Goal: Task Accomplishment & Management: Use online tool/utility

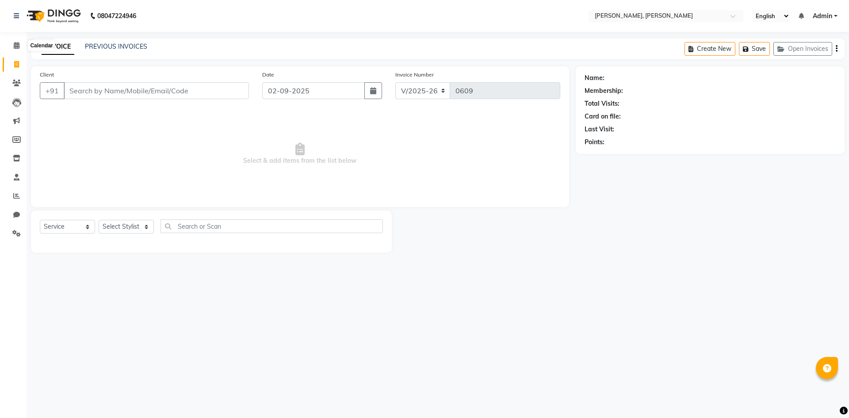
select select "5264"
select select "service"
click at [22, 48] on span at bounding box center [16, 46] width 15 height 10
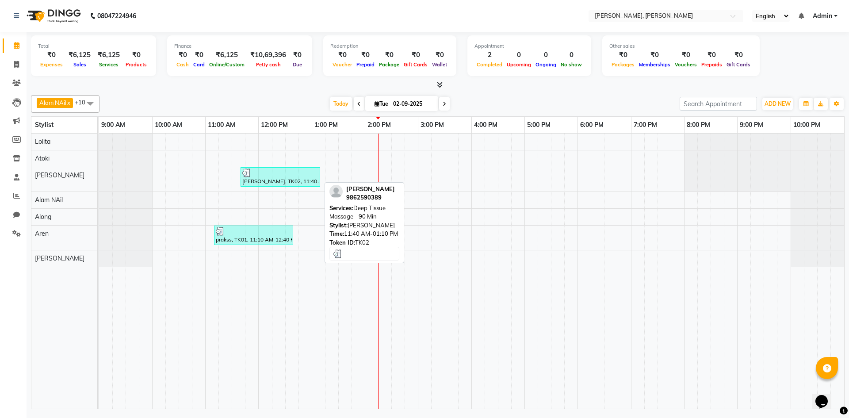
click at [285, 178] on div "[PERSON_NAME], TK02, 11:40 AM-01:10 PM, Deep Tissue Massage - 90 Min" at bounding box center [280, 176] width 78 height 17
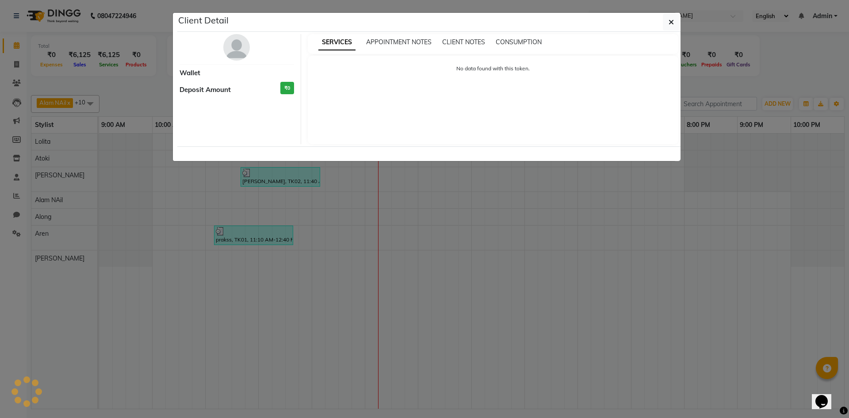
select select "3"
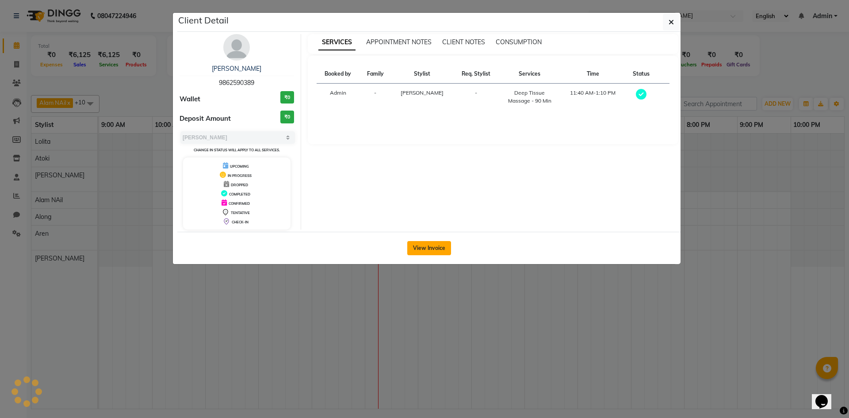
click at [423, 245] on button "View Invoice" at bounding box center [429, 248] width 44 height 14
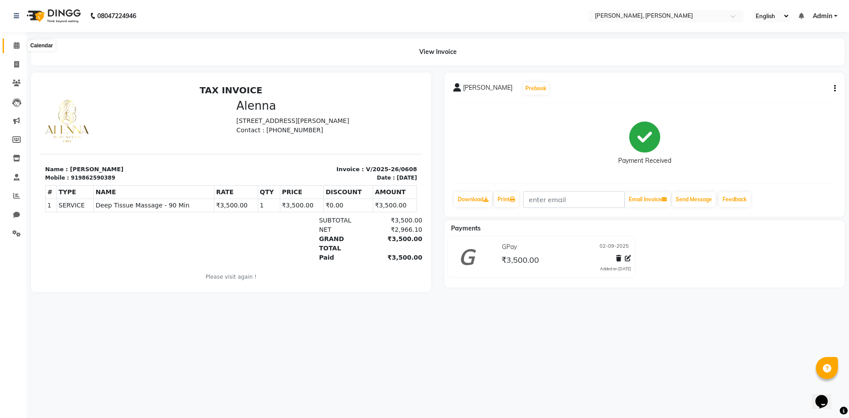
click at [15, 47] on icon at bounding box center [17, 45] width 6 height 7
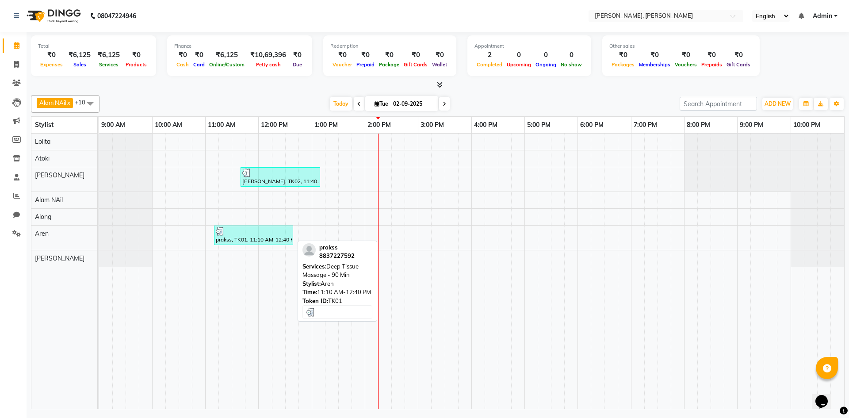
click at [253, 230] on div at bounding box center [254, 231] width 76 height 9
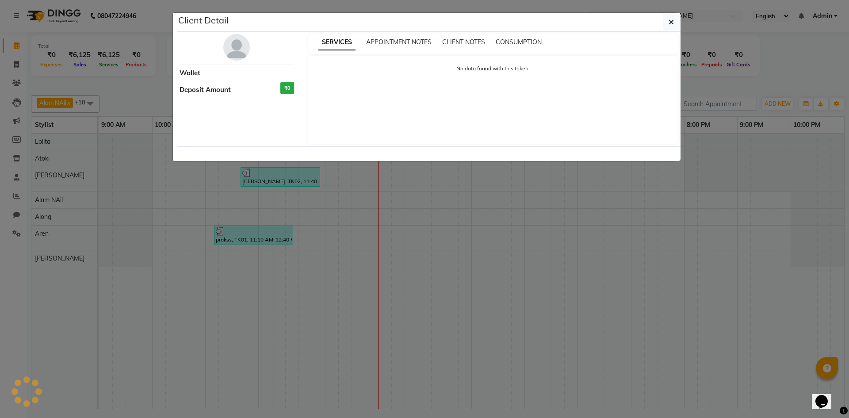
select select "3"
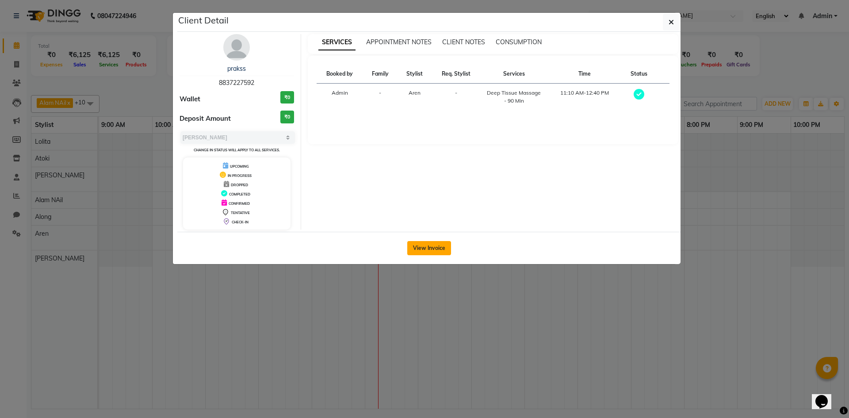
click at [419, 254] on button "View Invoice" at bounding box center [429, 248] width 44 height 14
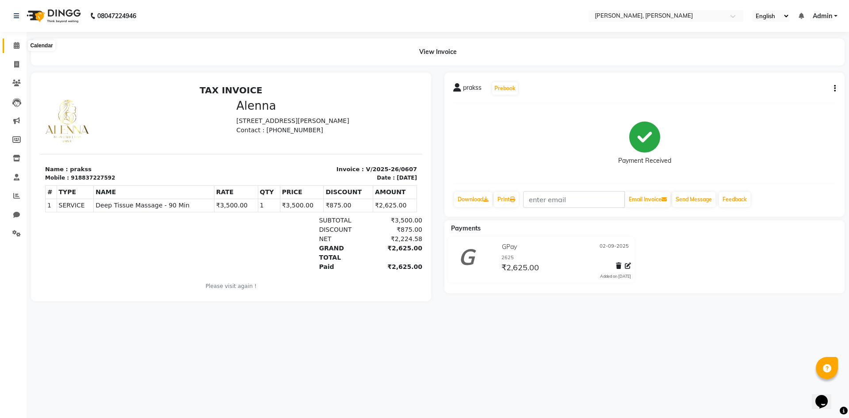
click at [20, 48] on span at bounding box center [16, 46] width 15 height 10
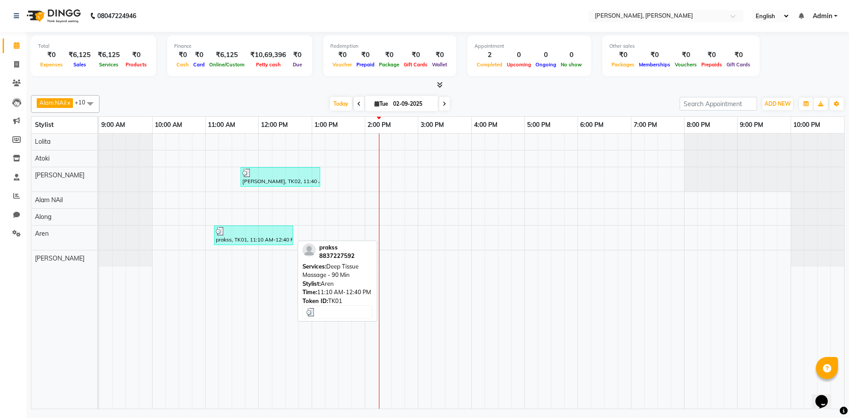
click at [282, 241] on div "prakss, TK01, 11:10 AM-12:40 PM, Deep Tissue Massage - 90 Min" at bounding box center [253, 235] width 77 height 17
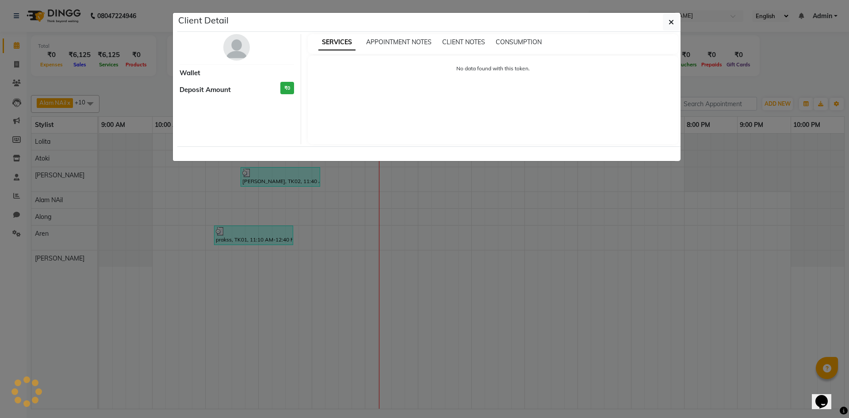
select select "3"
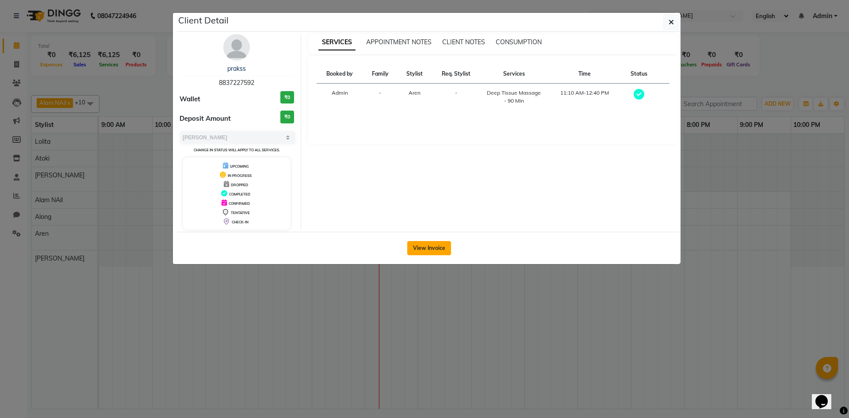
click at [427, 252] on button "View Invoice" at bounding box center [429, 248] width 44 height 14
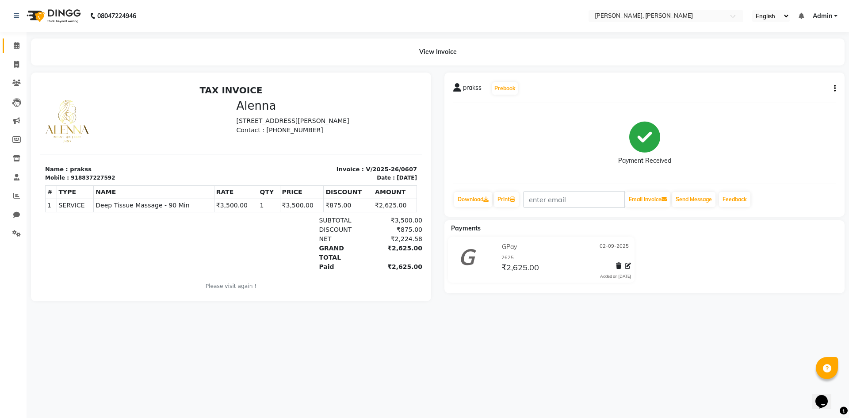
click at [4, 41] on link "Calendar" at bounding box center [13, 45] width 21 height 15
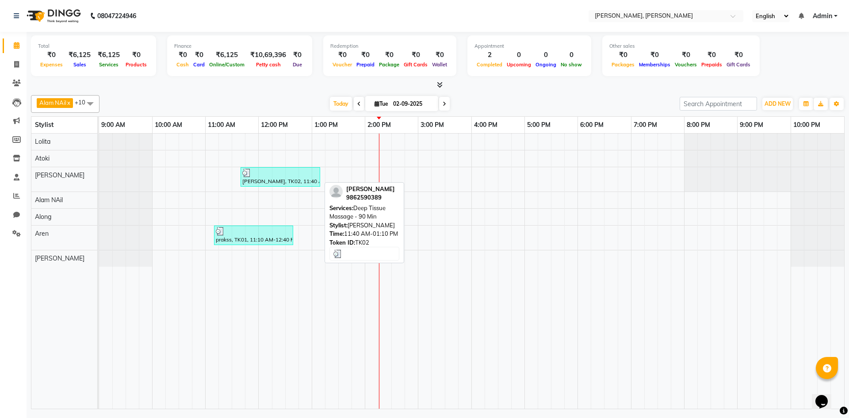
click at [263, 178] on div "[PERSON_NAME], TK02, 11:40 AM-01:10 PM, Deep Tissue Massage - 90 Min" at bounding box center [280, 176] width 78 height 17
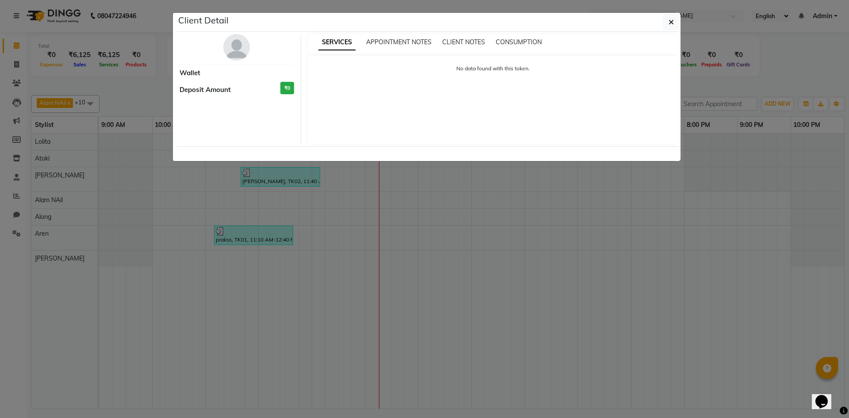
select select "3"
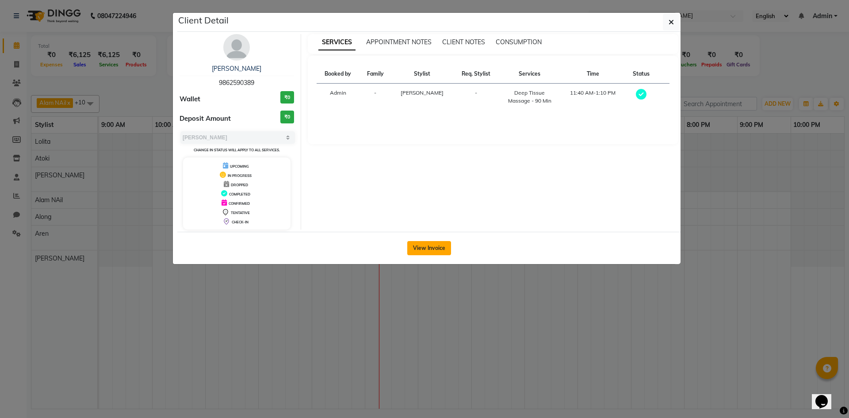
click at [423, 251] on button "View Invoice" at bounding box center [429, 248] width 44 height 14
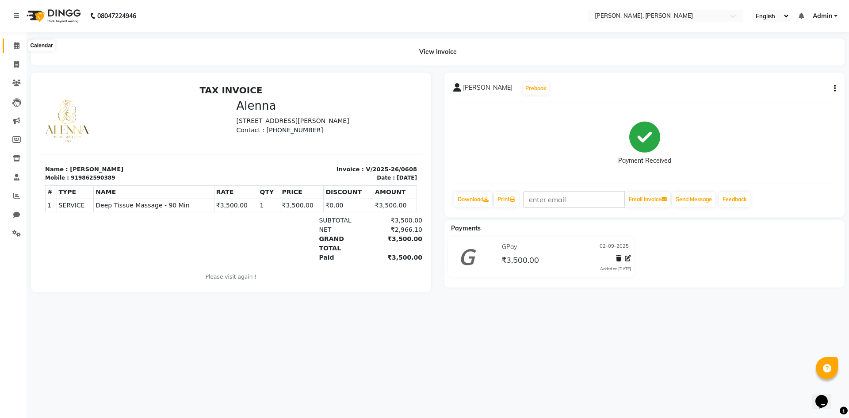
click at [16, 45] on icon at bounding box center [17, 45] width 6 height 7
